Goal: Complete application form

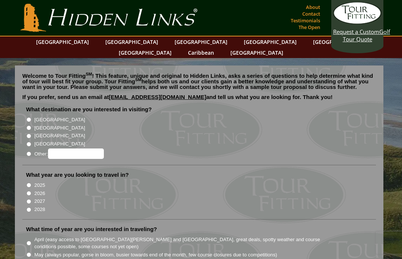
click at [28, 125] on input "[GEOGRAPHIC_DATA]" at bounding box center [28, 127] width 5 height 5
radio input "true"
click at [31, 191] on input "2026" at bounding box center [28, 193] width 5 height 5
radio input "true"
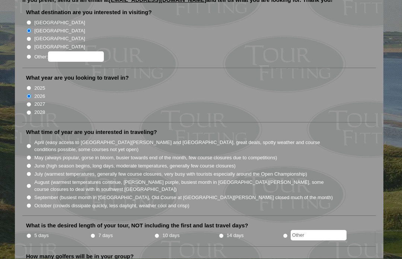
scroll to position [103, 0]
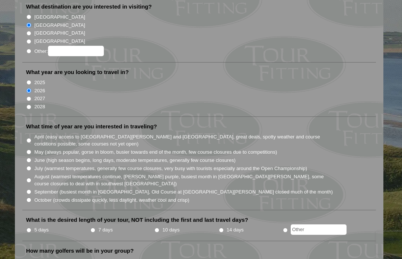
click at [29, 158] on input "June (high season begins, long days, moderate temperatures, generally few cours…" at bounding box center [28, 160] width 5 height 5
radio input "true"
click at [30, 178] on input "August (warmest temperatures continue, [PERSON_NAME] purple, busiest month in […" at bounding box center [28, 180] width 5 height 5
radio input "true"
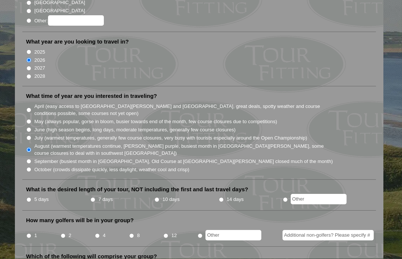
scroll to position [133, 0]
click at [89, 195] on li "5 days" at bounding box center [58, 199] width 64 height 9
click at [95, 233] on input "4" at bounding box center [97, 235] width 5 height 5
radio input "true"
click at [92, 197] on input "7 days" at bounding box center [92, 199] width 5 height 5
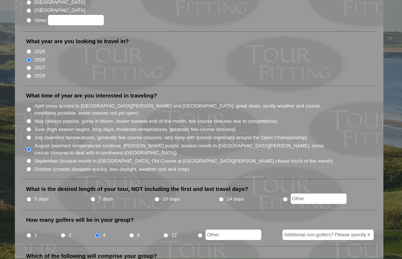
radio input "true"
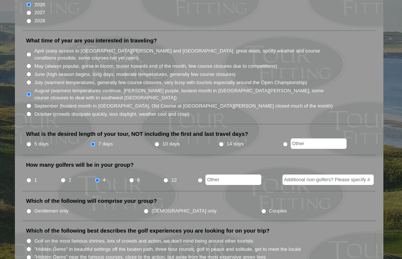
scroll to position [189, 0]
click at [28, 197] on li "Which of the following will comprise your group? Gentlemen only Ladies only Cou…" at bounding box center [199, 209] width 354 height 24
click at [24, 197] on li "Which of the following will comprise your group? Gentlemen only Ladies only Cou…" at bounding box center [199, 209] width 354 height 24
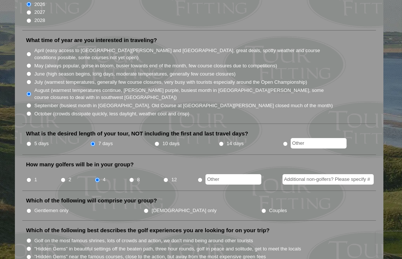
click at [28, 197] on li "Which of the following will comprise your group? Gentlemen only Ladies only Cou…" at bounding box center [199, 209] width 354 height 24
click at [25, 197] on li "Which of the following will comprise your group? Gentlemen only Ladies only Cou…" at bounding box center [199, 209] width 354 height 24
click at [26, 209] on input "Gentlemen only" at bounding box center [28, 211] width 5 height 5
radio input "true"
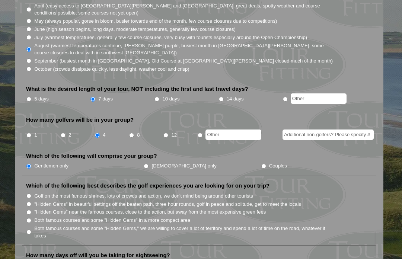
scroll to position [235, 0]
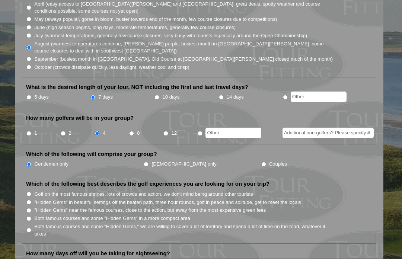
click at [28, 228] on input "Both famous courses and some "Hidden Gems," we are willing to cover a lot of te…" at bounding box center [28, 230] width 5 height 5
radio input "true"
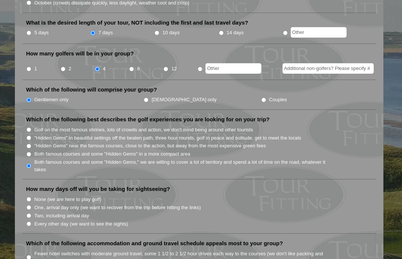
scroll to position [313, 0]
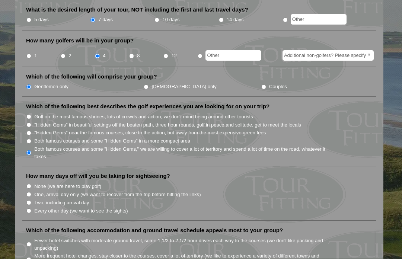
click at [28, 201] on input "Two, including arrival day" at bounding box center [28, 203] width 5 height 5
radio input "true"
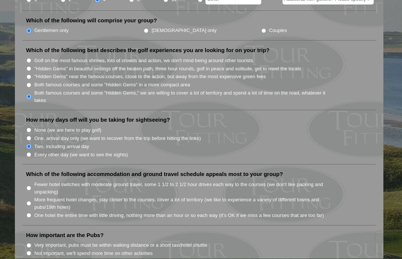
scroll to position [369, 0]
click at [27, 202] on input "More frequent hotel changes, stay closer to the courses, cover a lot of territo…" at bounding box center [28, 204] width 5 height 5
radio input "true"
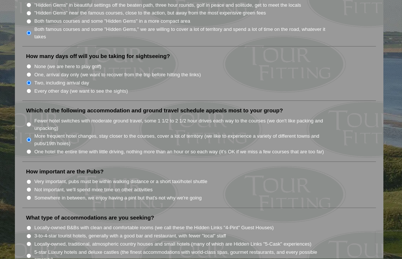
scroll to position [438, 0]
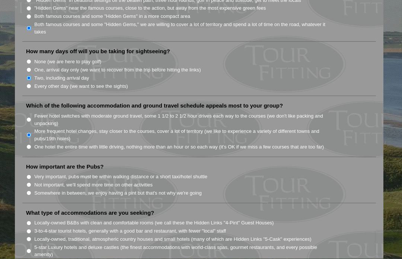
click at [28, 191] on input "Somewhere in between, we enjoy having a pint but that's not why we're going" at bounding box center [28, 193] width 5 height 5
radio input "true"
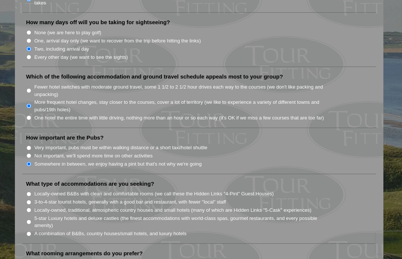
scroll to position [478, 0]
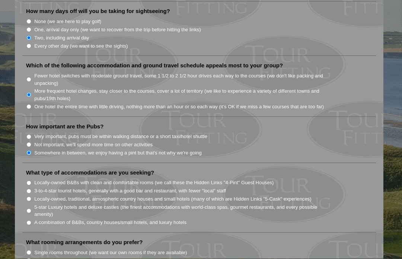
click at [6, 156] on section "Welcome to Tour Fitting SM ! This feature, unique and original to Hidden Links,…" at bounding box center [201, 133] width 402 height 1107
click at [29, 189] on input "3-to-4-star tourist hotels, generally with a good bar and restaurant, with fewe…" at bounding box center [28, 191] width 5 height 5
radio input "true"
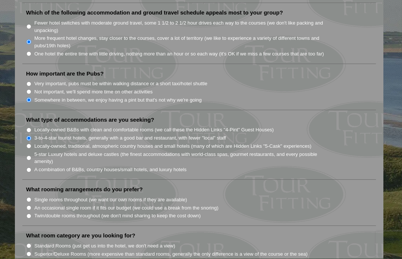
scroll to position [535, 0]
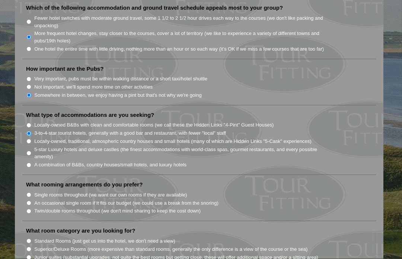
click at [28, 209] on input "Twin/double rooms throughout (we don't mind sharing to keep the cost down)" at bounding box center [28, 211] width 5 height 5
radio input "true"
click at [2, 160] on section "Welcome to Tour Fitting SM ! This feature, unique and original to Hidden Links,…" at bounding box center [201, 76] width 402 height 1107
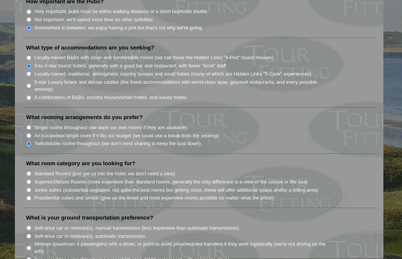
scroll to position [603, 0]
click at [28, 171] on input "Standard Rooms (just get us into the hotel, we don't need a view)" at bounding box center [28, 173] width 5 height 5
radio input "true"
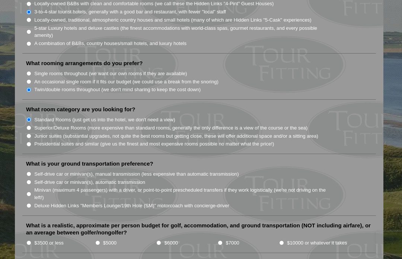
scroll to position [665, 0]
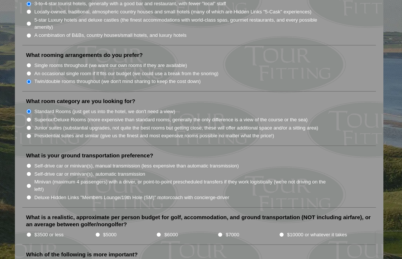
click at [28, 172] on input "Self-drive car or minivan(s), automatic transmission" at bounding box center [28, 174] width 5 height 5
radio input "true"
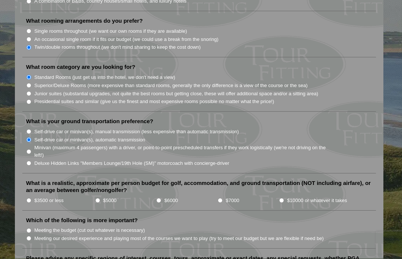
scroll to position [700, 0]
click at [96, 196] on li "$5000" at bounding box center [125, 200] width 61 height 8
click at [97, 198] on input "$5000" at bounding box center [97, 200] width 5 height 5
radio input "true"
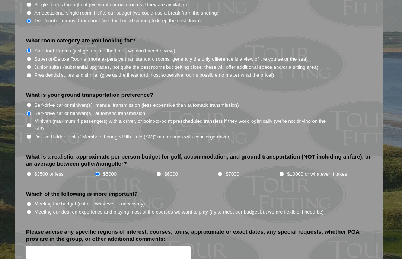
scroll to position [742, 0]
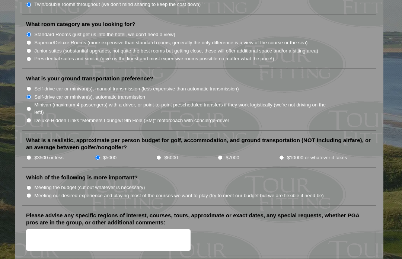
click at [29, 174] on li "Which of the following is more important? Meeting the budget (cut out whatever …" at bounding box center [199, 190] width 354 height 32
click at [27, 194] on input "Meeting our desired experience and playing most of the courses we want to play …" at bounding box center [28, 196] width 5 height 5
radio input "true"
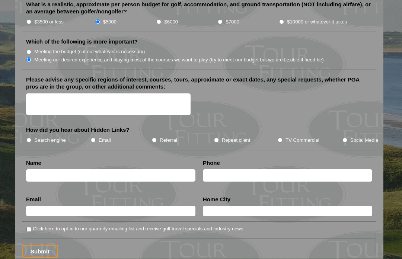
scroll to position [877, 0]
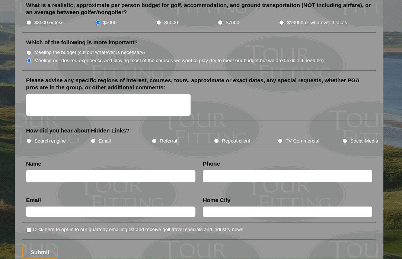
click at [278, 139] on input "TV Commercial" at bounding box center [280, 141] width 5 height 5
radio input "true"
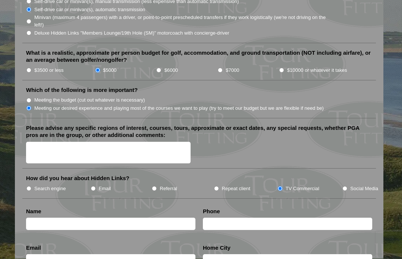
scroll to position [830, 0]
click at [282, 186] on input "TV Commercial" at bounding box center [280, 188] width 5 height 5
click at [280, 186] on input "TV Commercial" at bounding box center [280, 188] width 5 height 5
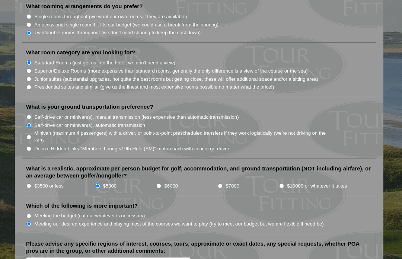
scroll to position [723, 0]
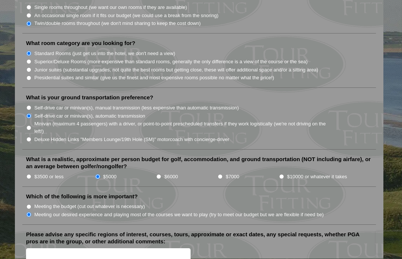
click at [39, 249] on textarea "Please advise any specific regions of interest, courses, tours, approximate or …" at bounding box center [108, 260] width 165 height 22
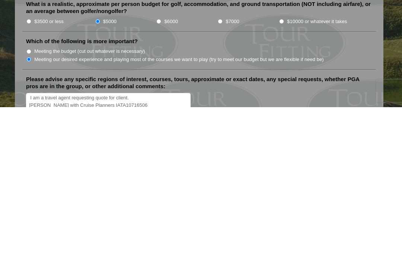
scroll to position [879, 0]
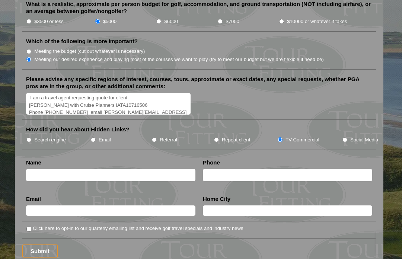
click at [40, 169] on input "text" at bounding box center [110, 175] width 169 height 12
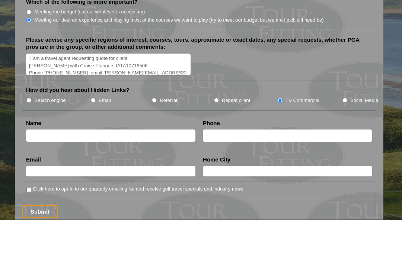
click at [171, 93] on textarea "I am a travel agent requesting quote for client. Brenda Walker with Cruise Plan…" at bounding box center [108, 104] width 165 height 22
type textarea "I am a travel agent requesting quote for client. [PERSON_NAME] with Cruise Plan…"
click at [37, 169] on input "text" at bounding box center [110, 175] width 169 height 12
type input "[PERSON_NAME]"
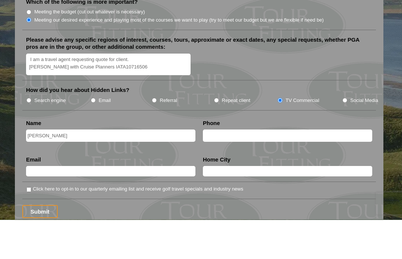
click at [216, 169] on input "text" at bounding box center [287, 175] width 169 height 12
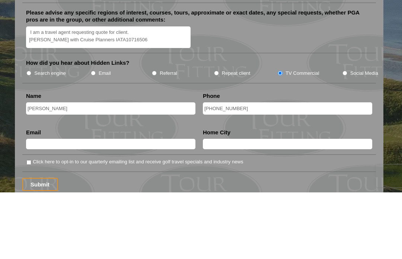
type input "[PHONE_NUMBER]"
click at [37, 206] on input "text" at bounding box center [110, 211] width 169 height 10
type input "[PERSON_NAME][EMAIL_ADDRESS][PERSON_NAME][DOMAIN_NAME]"
click at [216, 206] on input "text" at bounding box center [287, 211] width 169 height 10
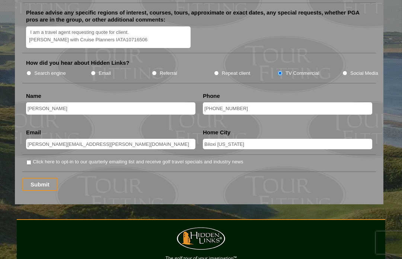
click at [251, 139] on input "Biloxi Mississippi" at bounding box center [287, 144] width 169 height 10
type input "Biloxi [US_STATE] [GEOGRAPHIC_DATA]"
click at [25, 158] on li "Click here to opt-in to our quarterly emailing list and receive golf travel spe…" at bounding box center [199, 165] width 354 height 14
click at [30, 160] on input "Click here to opt-in to our quarterly emailing list and receive golf travel spe…" at bounding box center [28, 162] width 5 height 5
checkbox input "true"
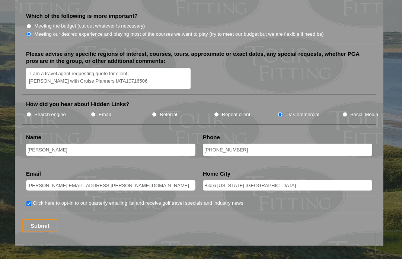
scroll to position [904, 0]
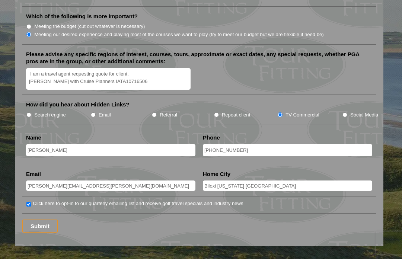
click at [39, 220] on input "Submit" at bounding box center [39, 226] width 35 height 13
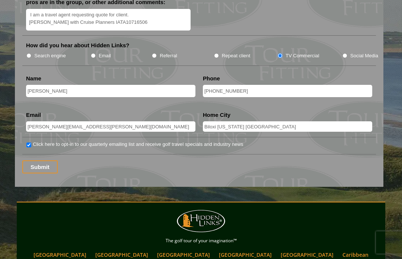
scroll to position [978, 0]
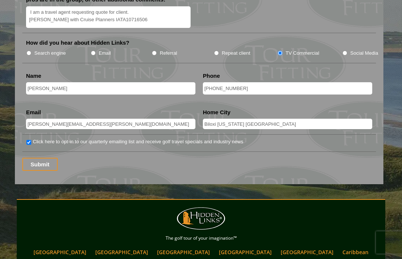
click at [39, 158] on input "Submit" at bounding box center [39, 164] width 35 height 13
